Goal: Information Seeking & Learning: Learn about a topic

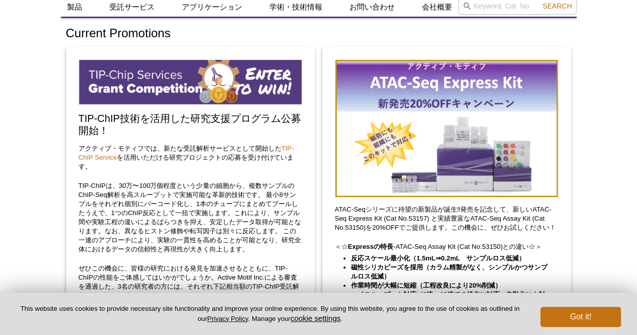
scroll to position [50, 0]
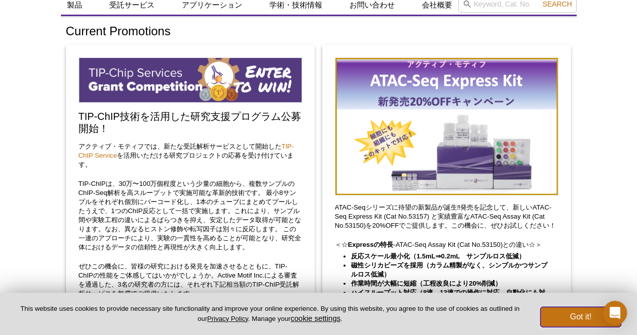
click at [595, 320] on button "Got it!" at bounding box center [581, 317] width 81 height 20
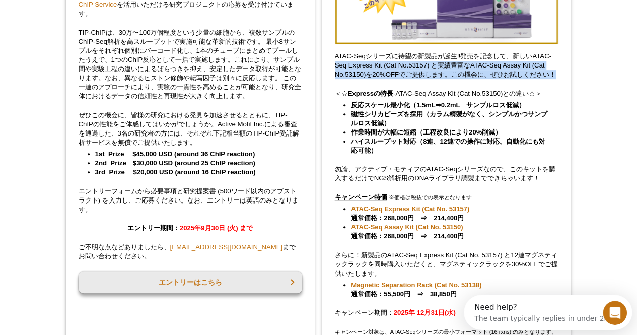
scroll to position [0, 0]
drag, startPoint x: 333, startPoint y: 61, endPoint x: 563, endPoint y: 73, distance: 230.6
click at [563, 73] on div "ATAC-Seqシリーズに待望の新製品が誕生‼発売を記念して、新しいATAC-Seq Express Kit (Cat No.53157) と実績豊富なATA…" at bounding box center [446, 156] width 249 height 525
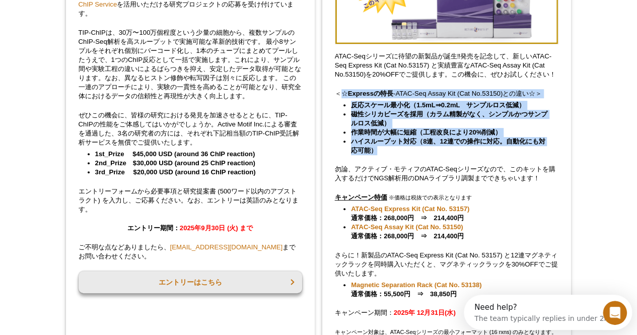
drag, startPoint x: 340, startPoint y: 95, endPoint x: 405, endPoint y: 154, distance: 87.4
click at [407, 152] on div "ATAC-Seqシリーズに待望の新製品が誕生‼発売を記念して、新しいATAC-Seq Express Kit (Cat No.53157) と実績豊富なATA…" at bounding box center [446, 156] width 249 height 525
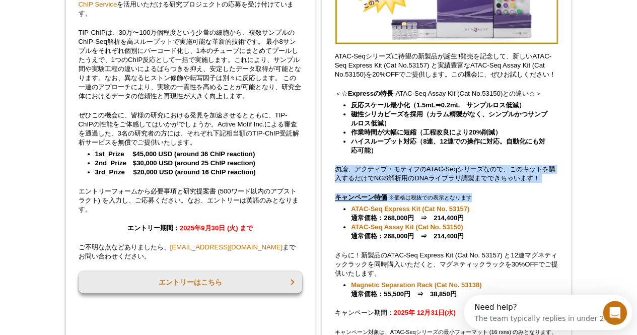
drag, startPoint x: 335, startPoint y: 173, endPoint x: 529, endPoint y: 186, distance: 194.4
click at [529, 186] on div "ATAC-Seqシリーズに待望の新製品が誕生‼発売を記念して、新しいATAC-Seq Express Kit (Cat No.53157) と実績豊富なATA…" at bounding box center [446, 156] width 249 height 525
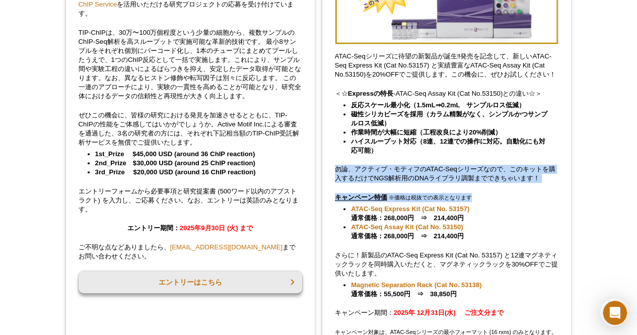
scroll to position [237, 0]
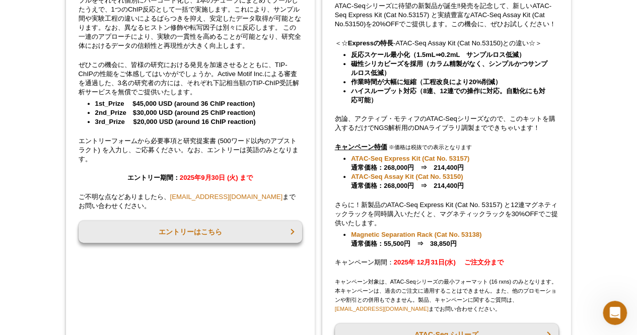
click at [332, 169] on div "ATAC-Seqシリーズに待望の新製品が誕生‼発売を記念して、新しいATAC-Seq Express Kit (Cat No.53157) と実績豊富なATA…" at bounding box center [446, 105] width 249 height 525
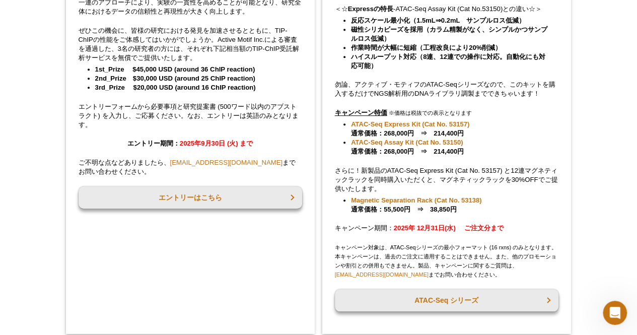
scroll to position [338, 0]
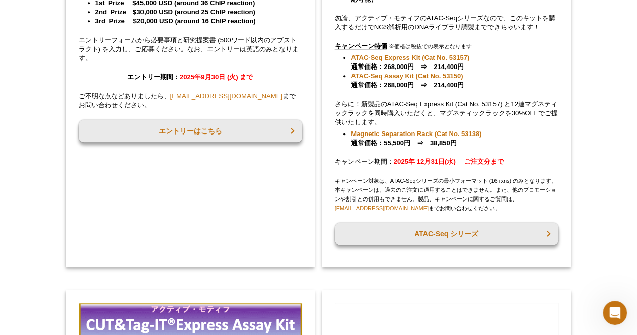
drag, startPoint x: 337, startPoint y: 102, endPoint x: 511, endPoint y: 141, distance: 179.1
click at [511, 141] on div "ATAC-Seqシリーズに待望の新製品が誕生‼発売を記念して、新しいATAC-Seq Express Kit (Cat No.53157) と実績豊富なATA…" at bounding box center [446, 5] width 249 height 525
click at [511, 141] on li "Magnetic Separation Rack (Cat No. 53138) 通常価格：55,500円　⇒　38,850円" at bounding box center [450, 139] width 198 height 18
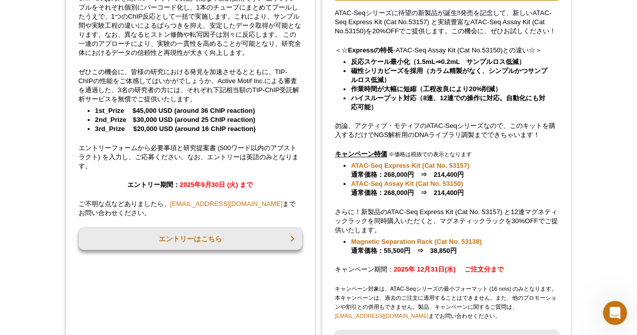
scroll to position [287, 0]
